Goal: Find specific page/section: Find specific page/section

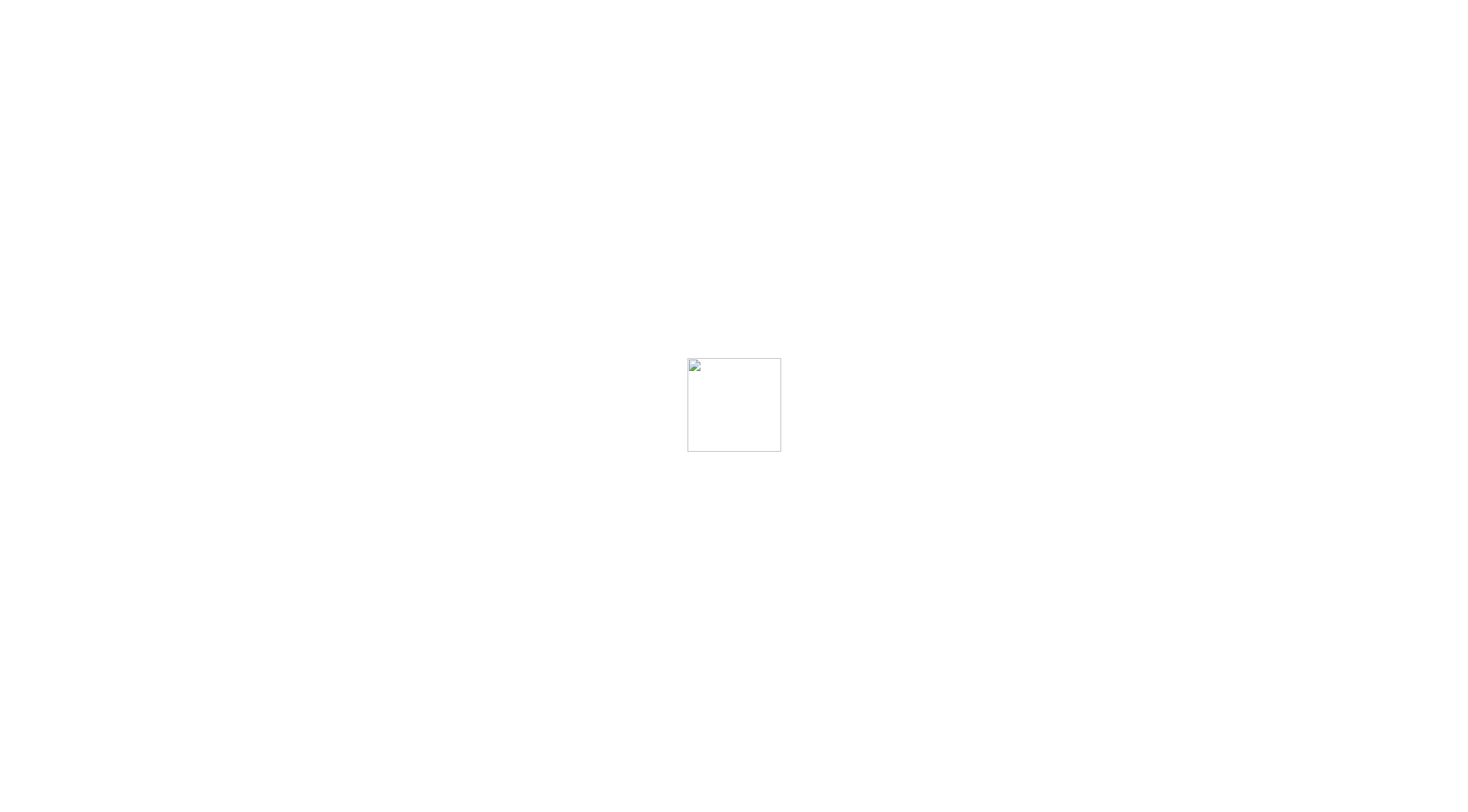
click at [1117, 379] on div at bounding box center [734, 406] width 1468 height 812
click at [554, 294] on div at bounding box center [734, 406] width 1468 height 812
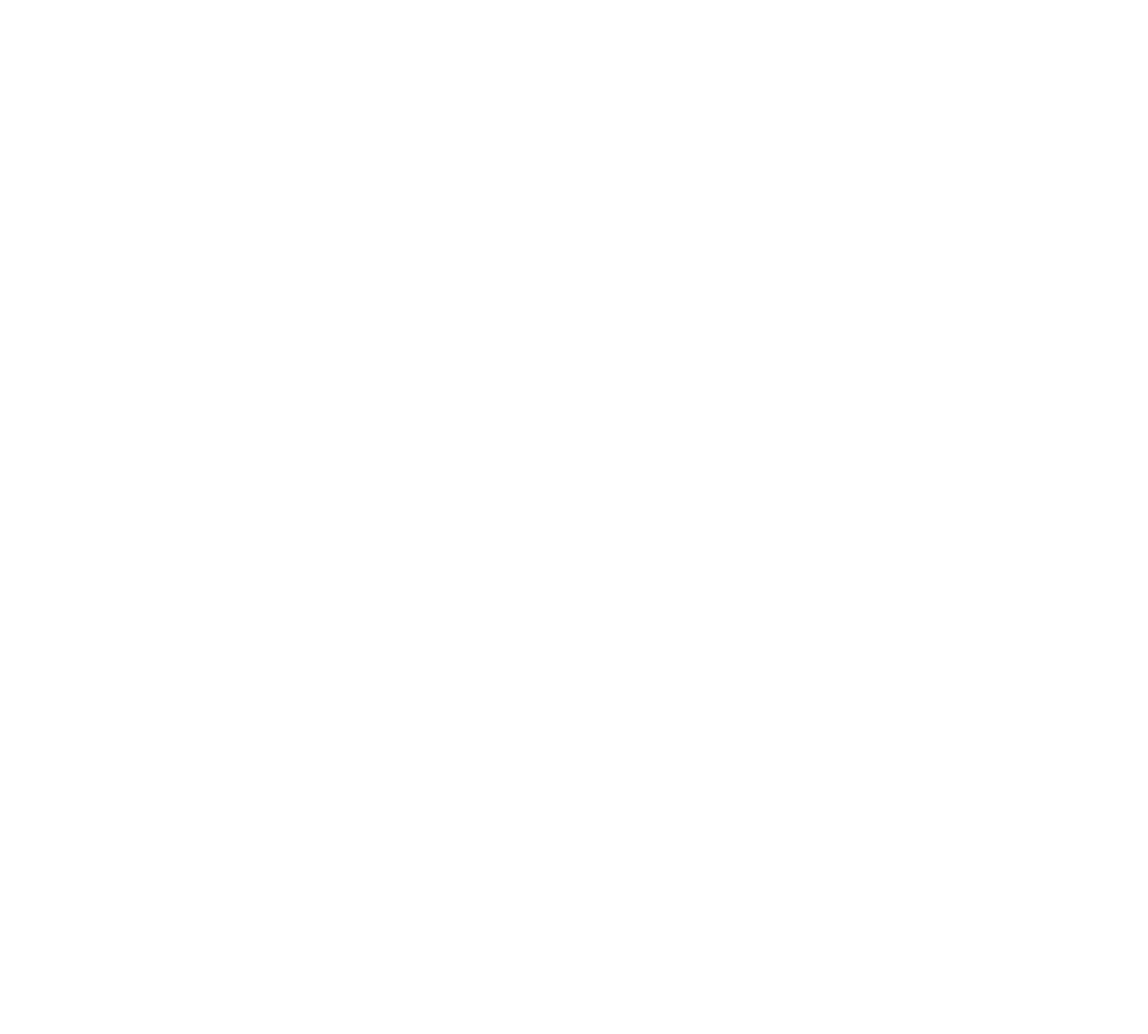
click at [836, 7] on body at bounding box center [573, 7] width 1133 height 0
click at [760, 337] on div at bounding box center [574, 517] width 1148 height 1034
click at [755, 248] on div at bounding box center [574, 517] width 1148 height 1034
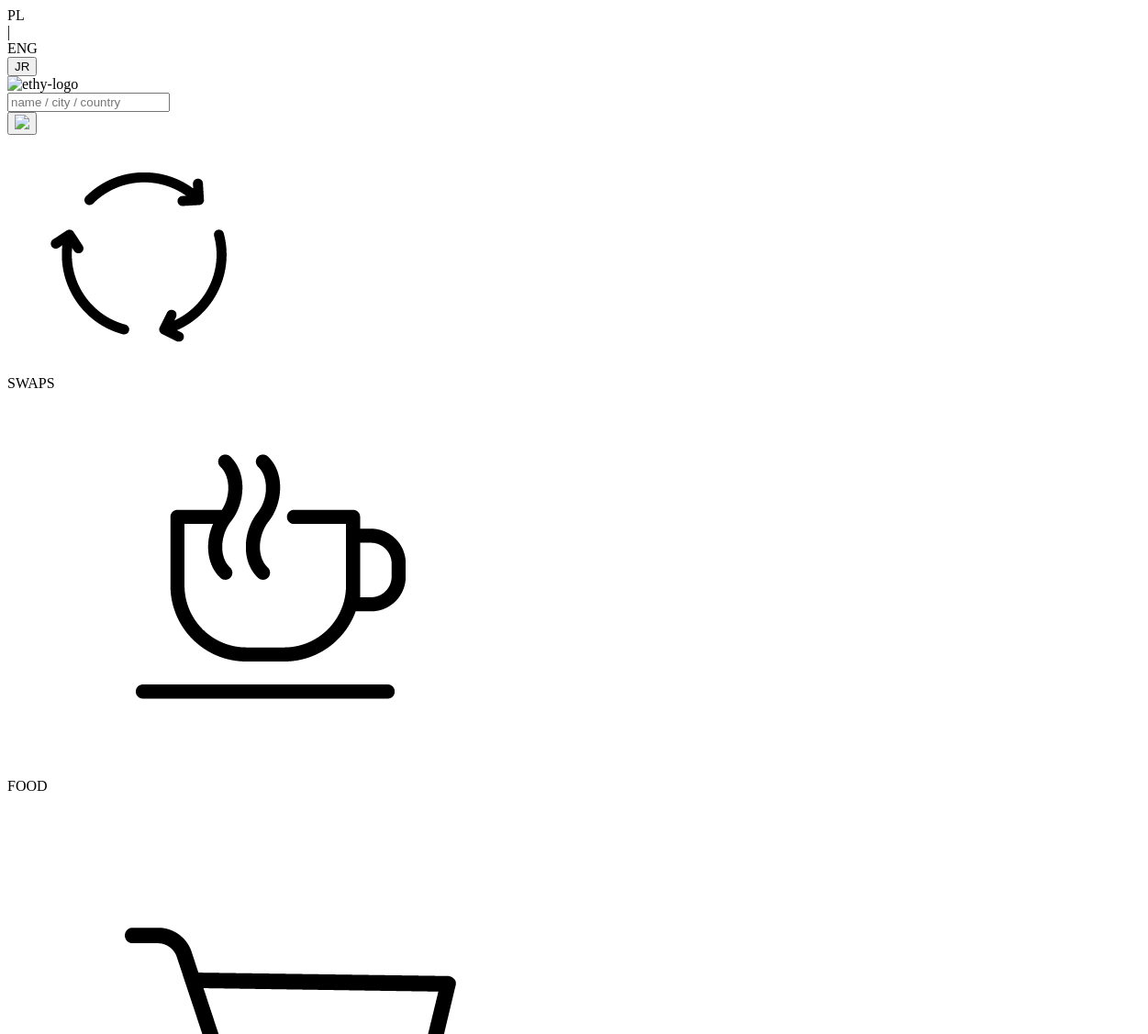
click at [78, 76] on img at bounding box center [42, 84] width 71 height 17
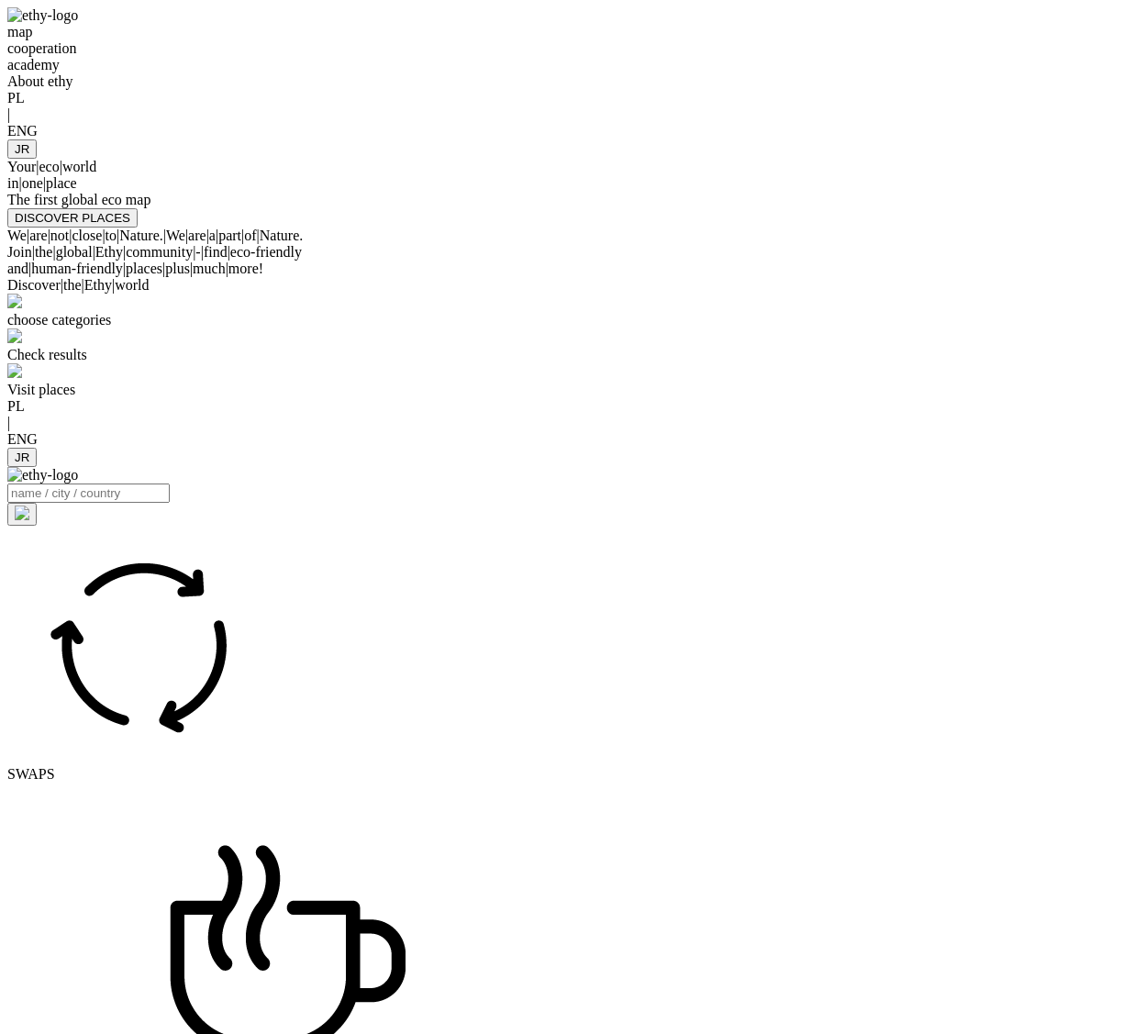
select select
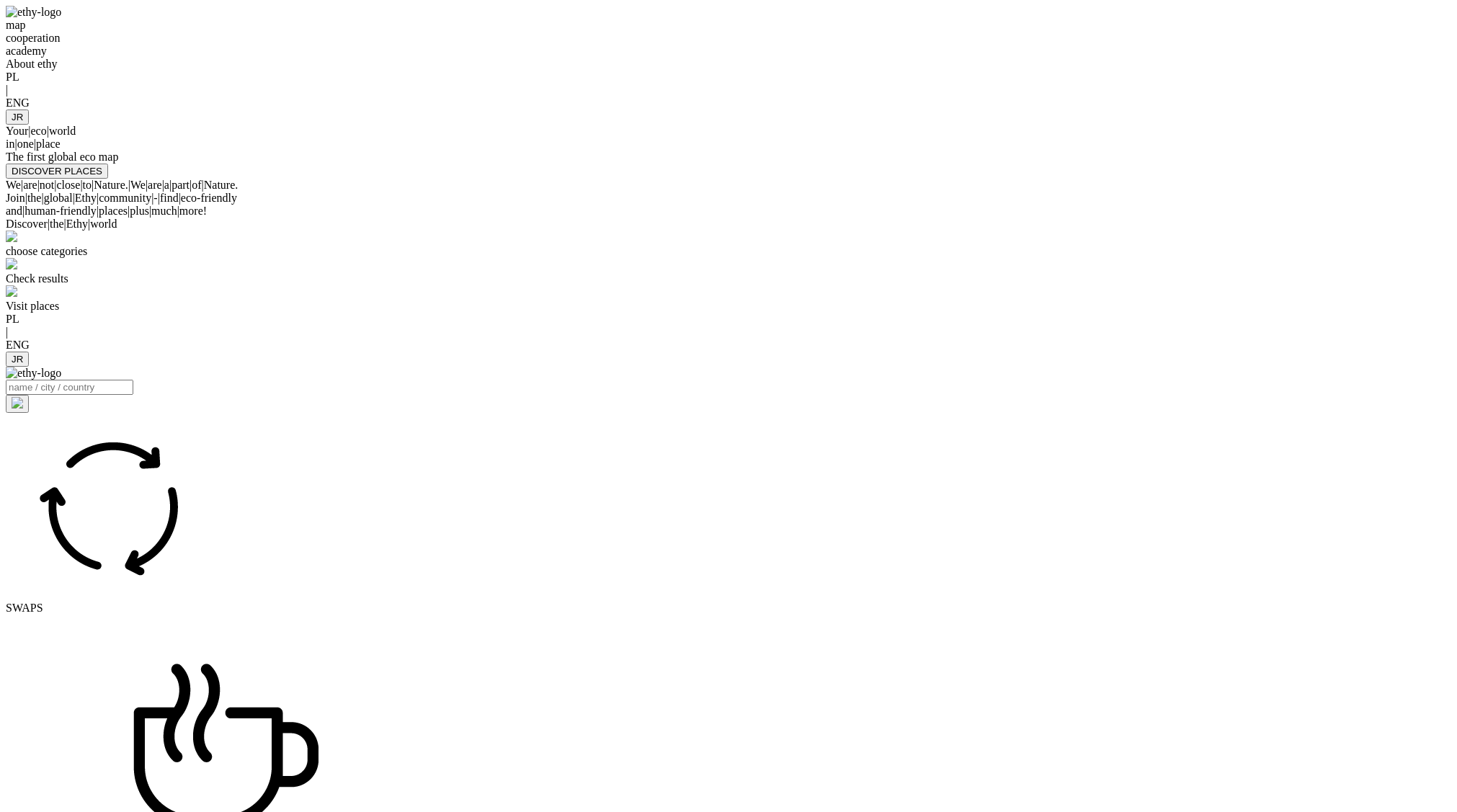
click at [495, 130] on div "map cooperation academy About ethy PL | ENG JR Your | eco | world in | one | pl…" at bounding box center [728, 92] width 1445 height 173
click at [376, 31] on div "map" at bounding box center [728, 25] width 1445 height 13
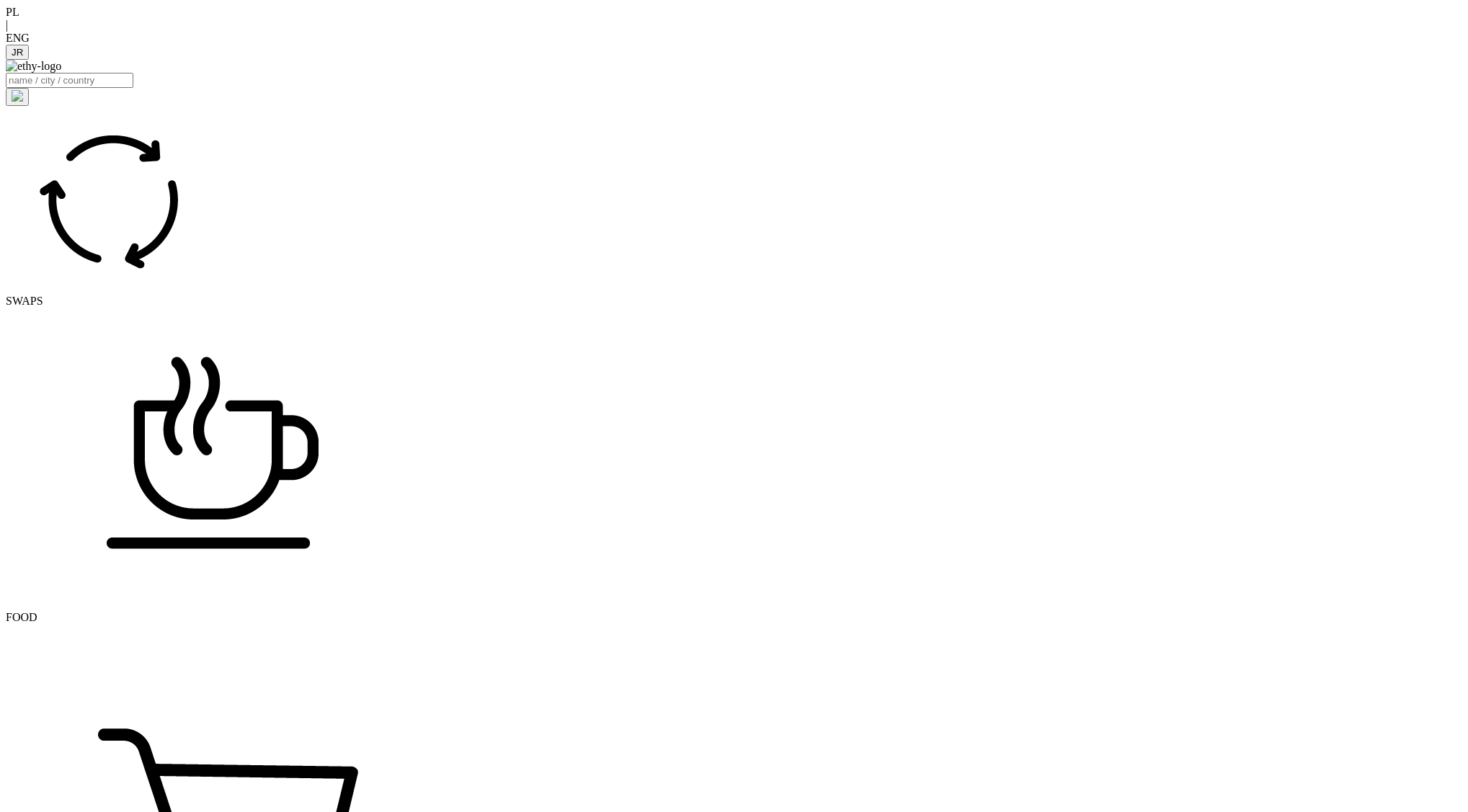
click at [61, 60] on img at bounding box center [33, 66] width 56 height 13
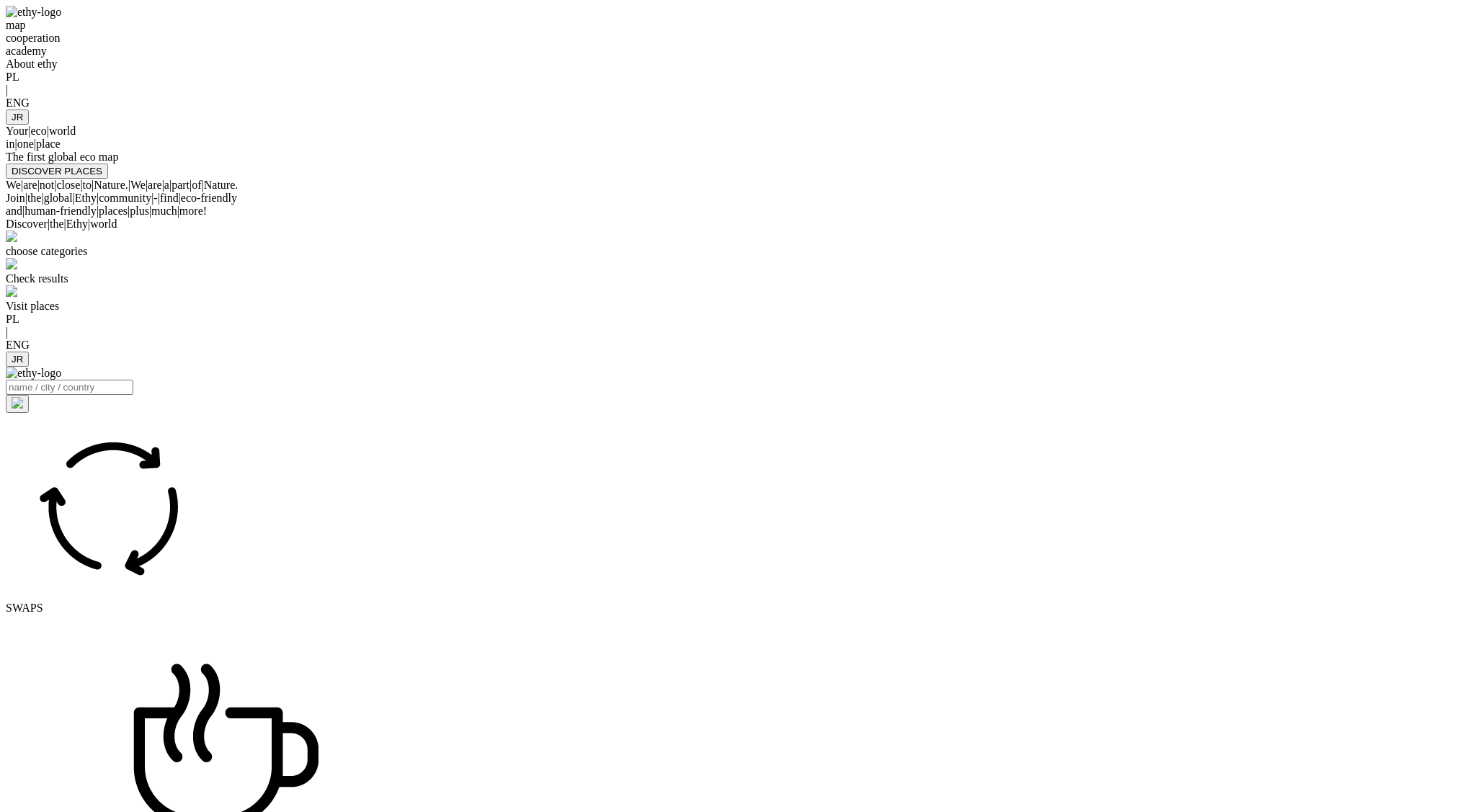
select select
click at [901, 106] on div "map cooperation academy About ethy PL | ENG JR" at bounding box center [728, 64] width 1445 height 119
click at [563, 57] on div "academy" at bounding box center [728, 51] width 1445 height 13
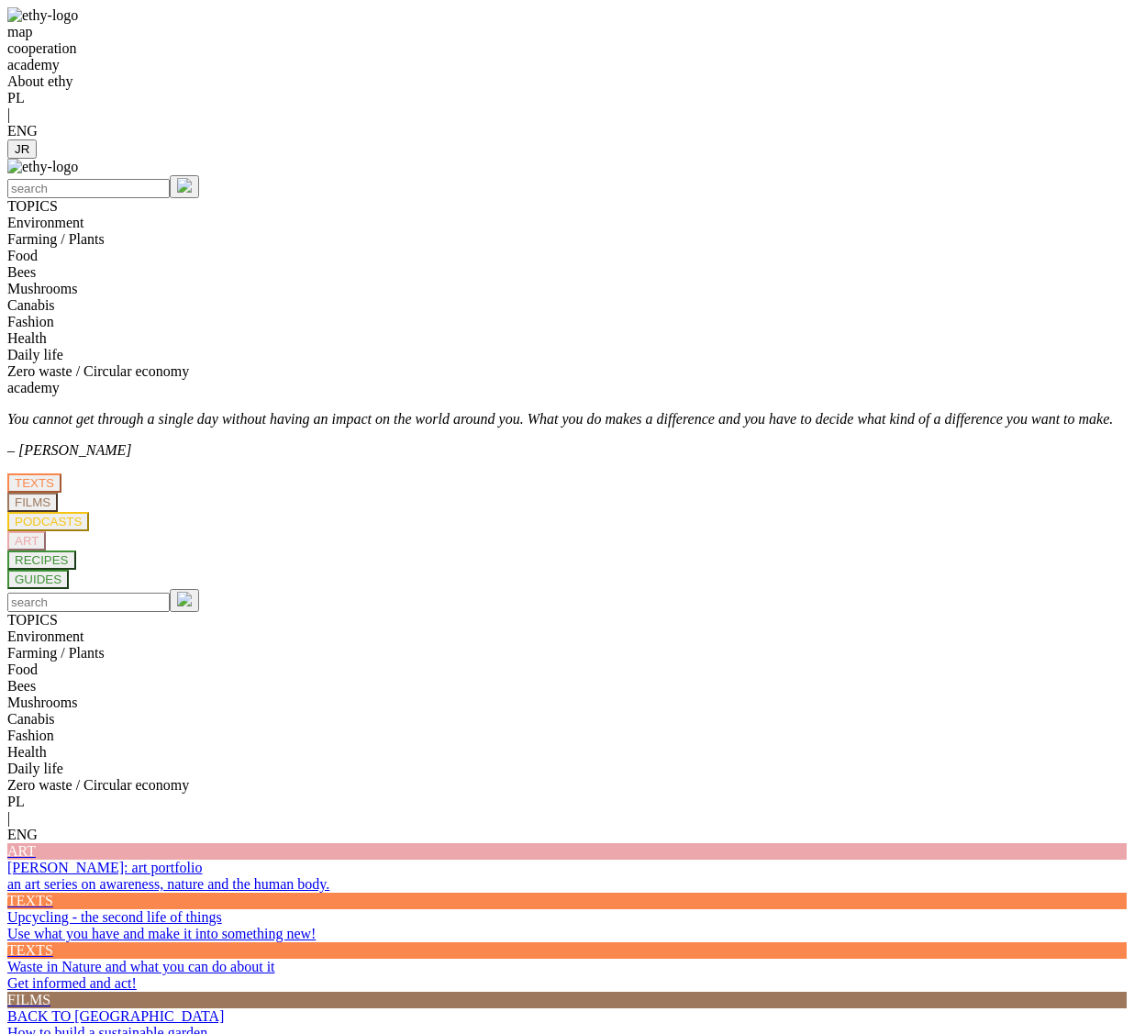
click at [78, 175] on img at bounding box center [42, 167] width 71 height 17
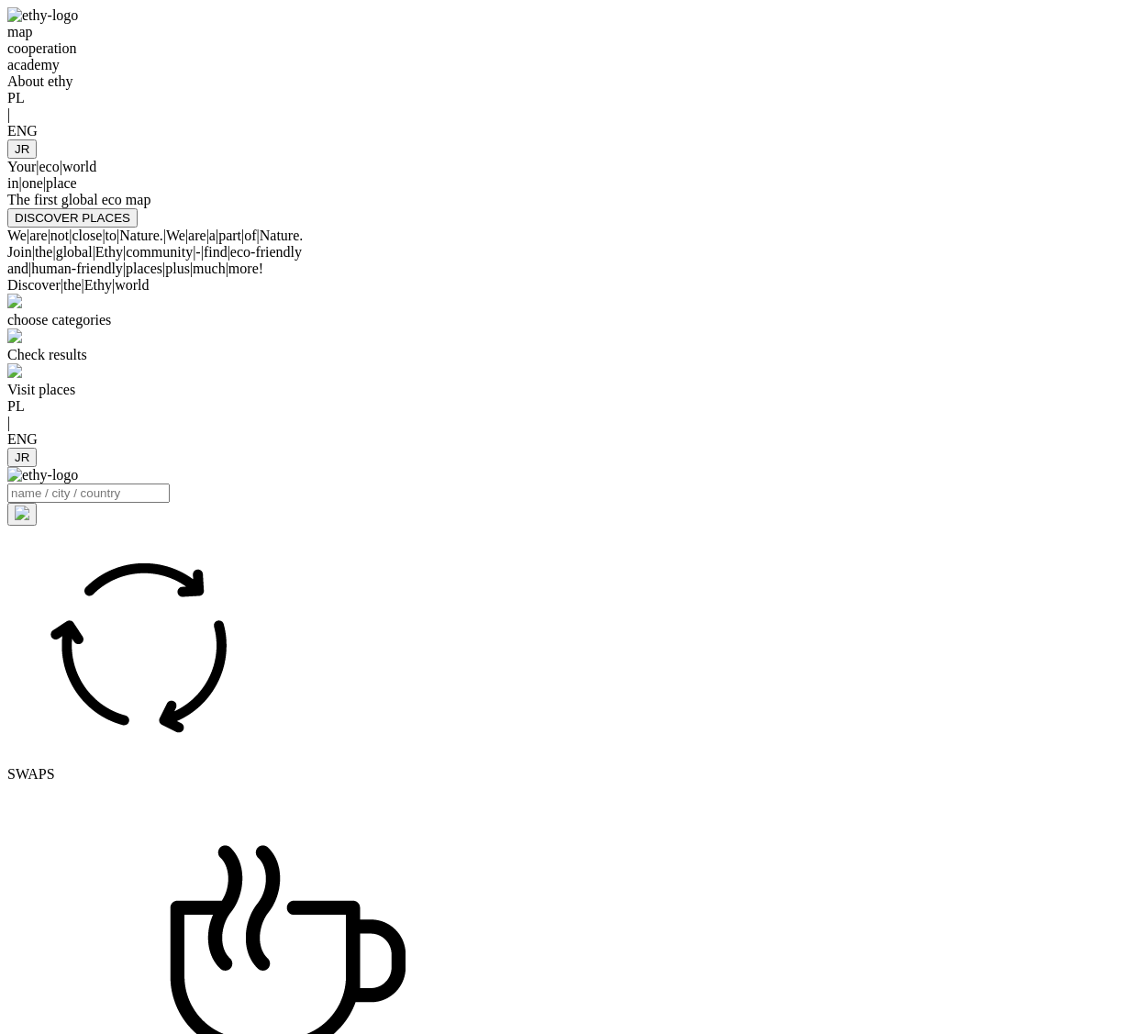
select select
click at [649, 73] on div "academy" at bounding box center [566, 65] width 1119 height 17
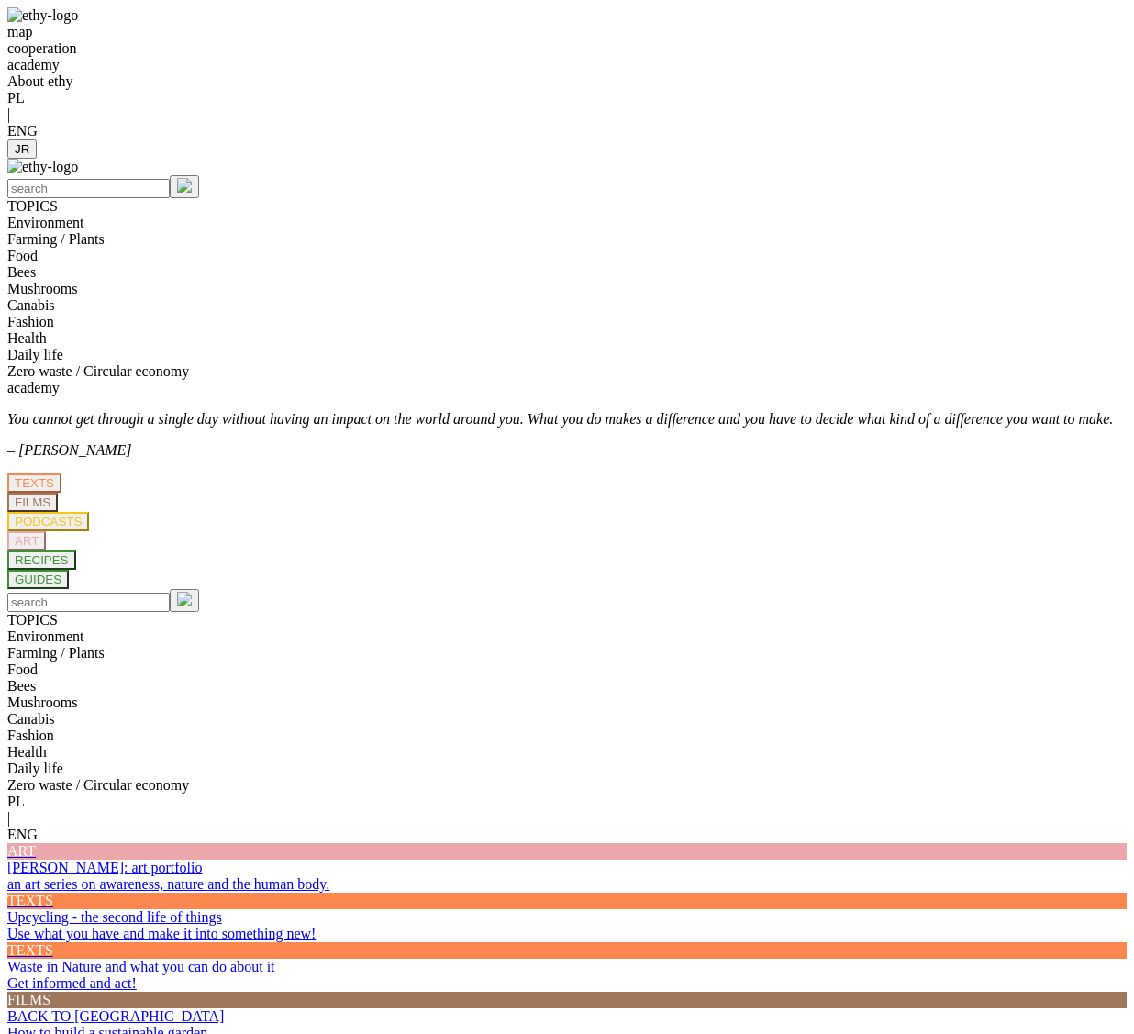
click at [939, 139] on div at bounding box center [566, 139] width 1119 height 0
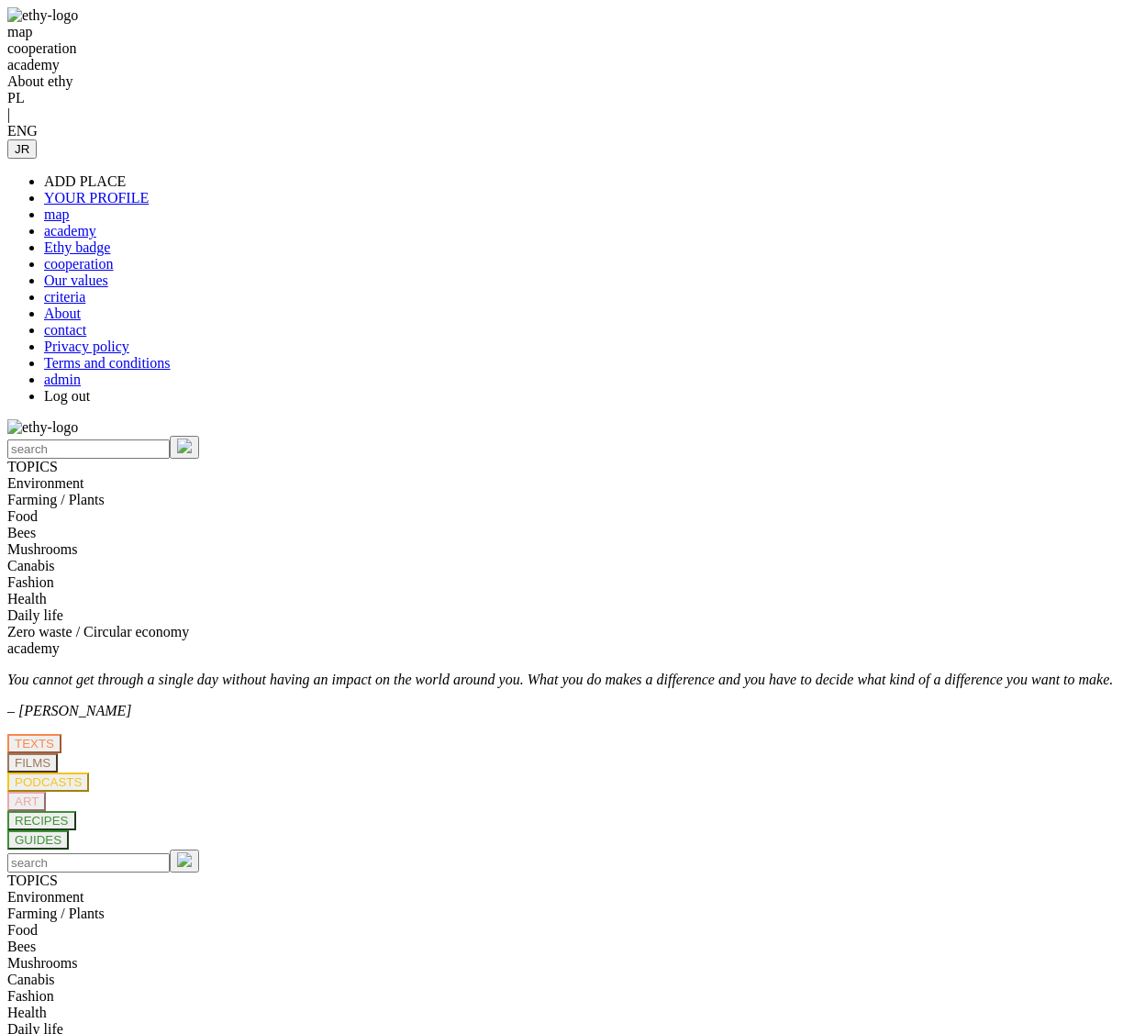
click at [81, 387] on link "admin" at bounding box center [62, 380] width 37 height 16
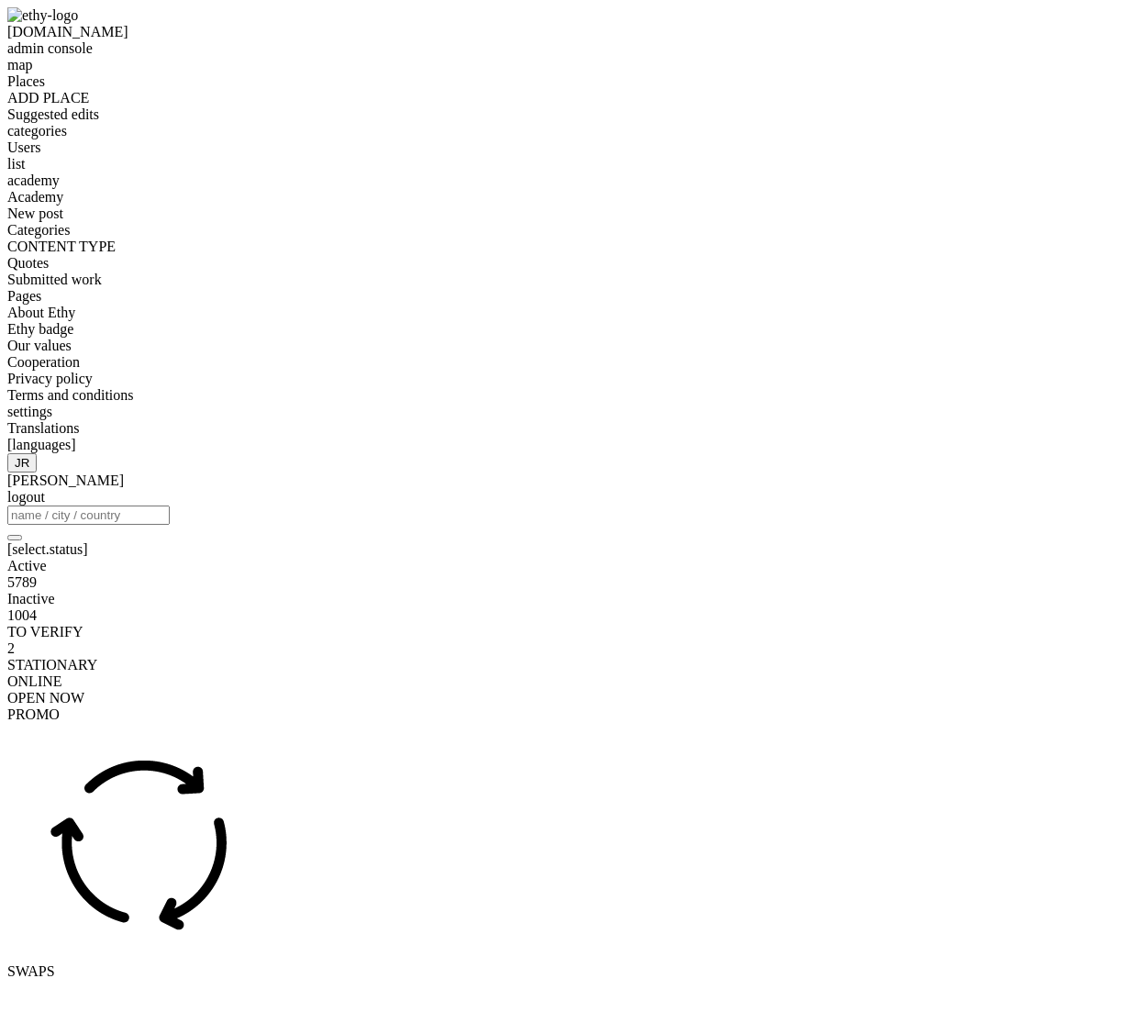
click at [67, 139] on span "categories" at bounding box center [37, 131] width 60 height 16
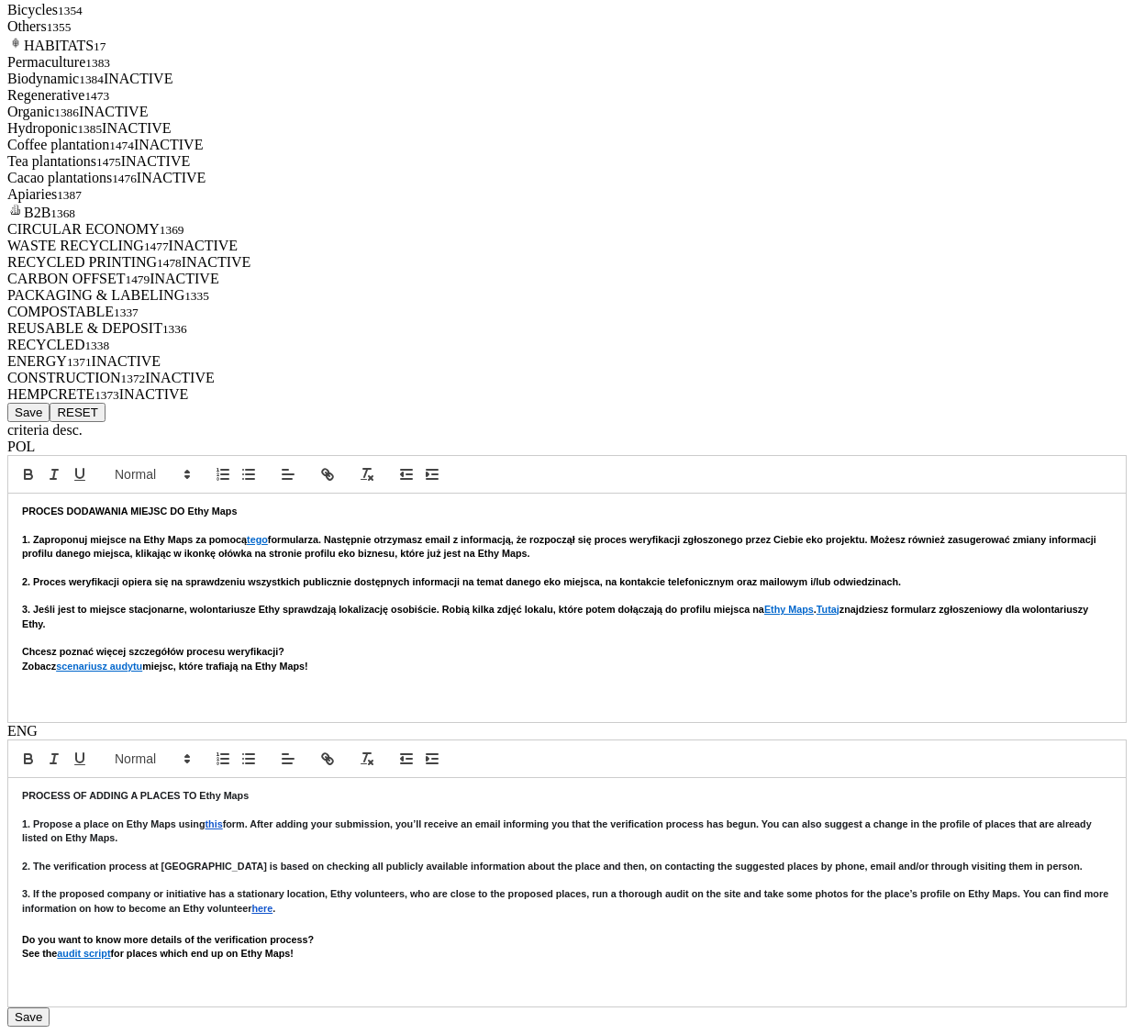
scroll to position [2992, 0]
